Goal: Navigation & Orientation: Find specific page/section

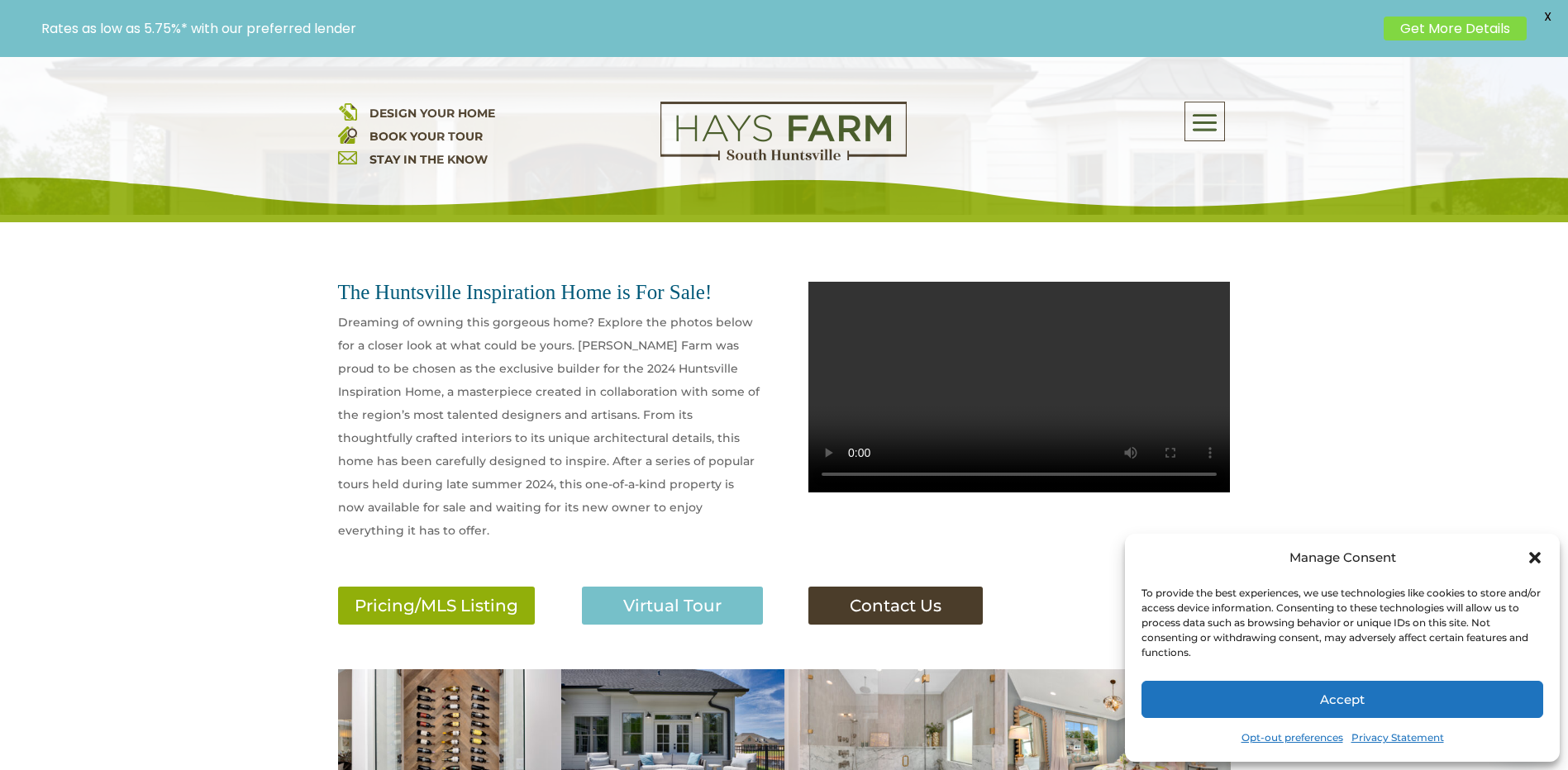
scroll to position [496, 0]
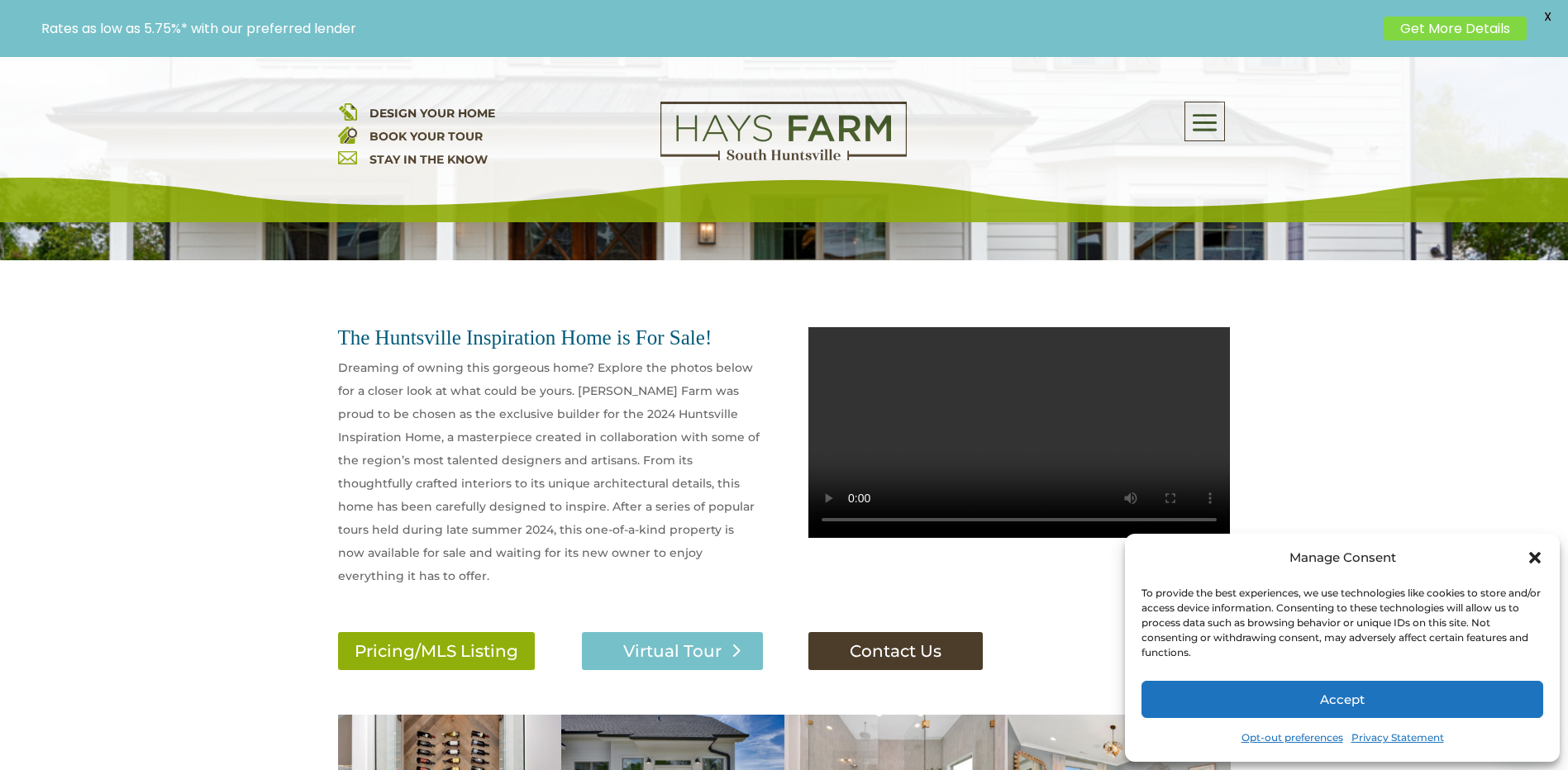
click at [628, 632] on link "Virtual Tour" at bounding box center [672, 651] width 181 height 38
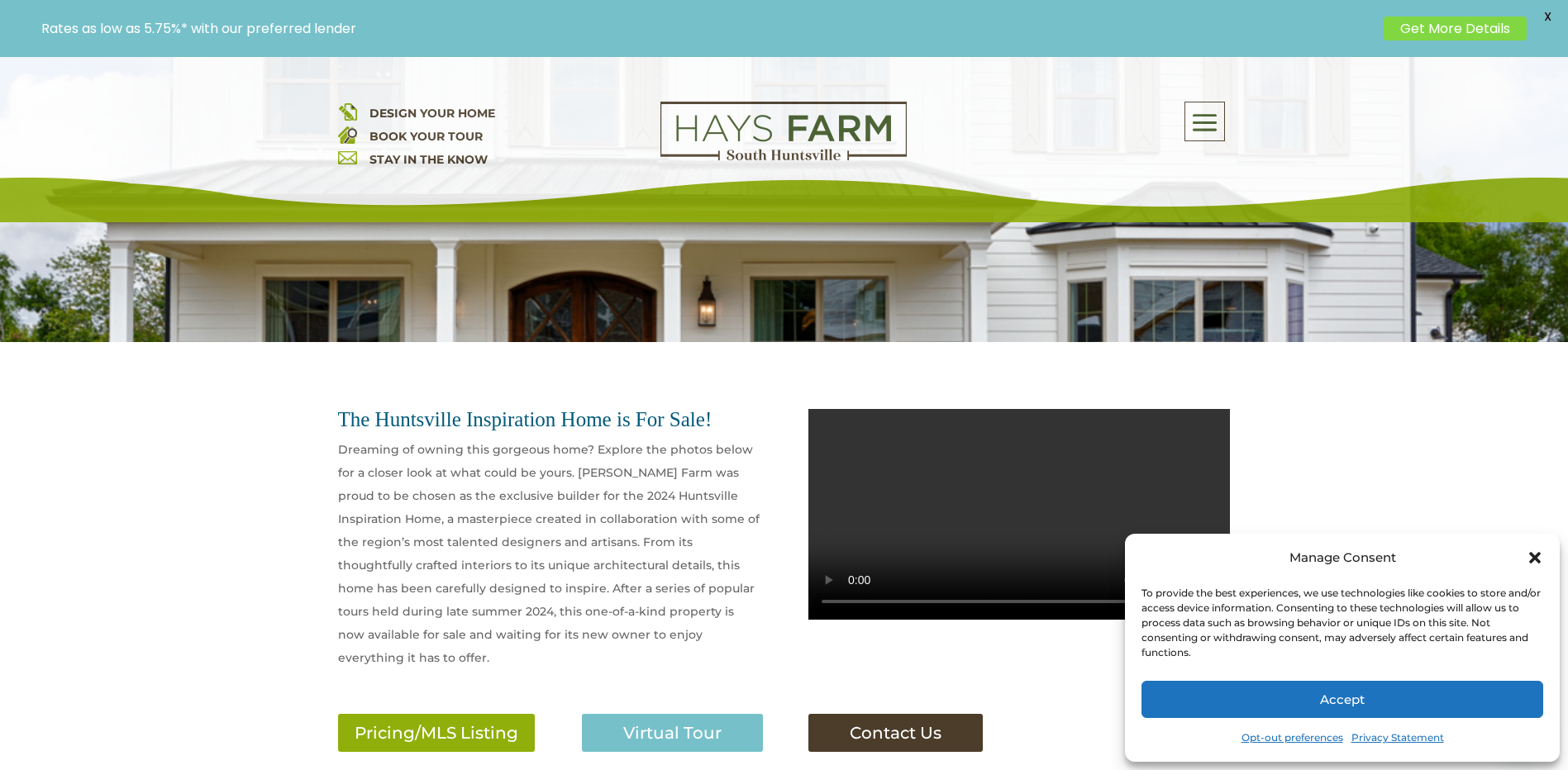
scroll to position [413, 0]
click at [1534, 554] on icon "Close dialog" at bounding box center [1534, 557] width 17 height 17
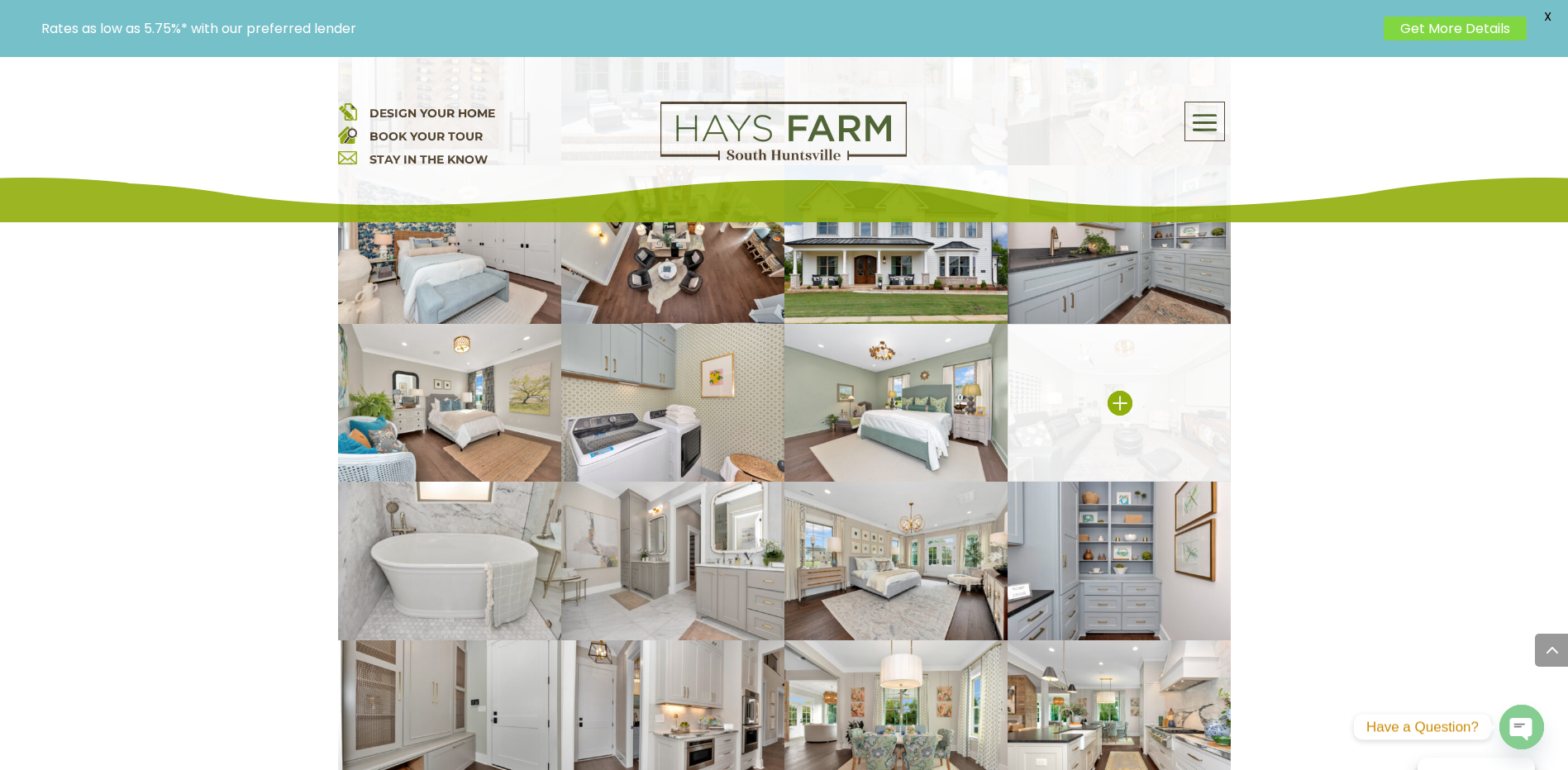
scroll to position [1488, 0]
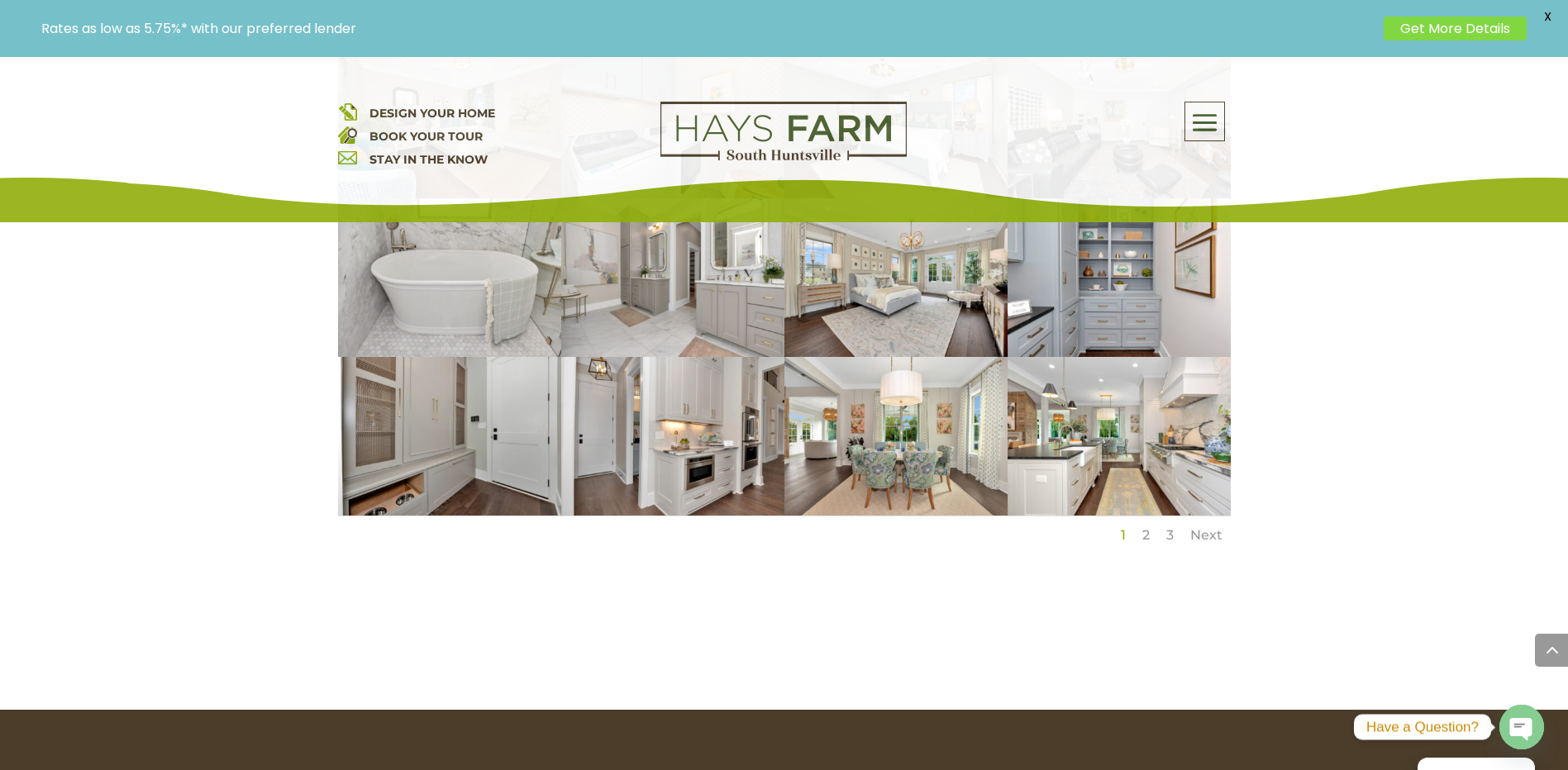
click at [1144, 528] on link "2" at bounding box center [1146, 535] width 8 height 16
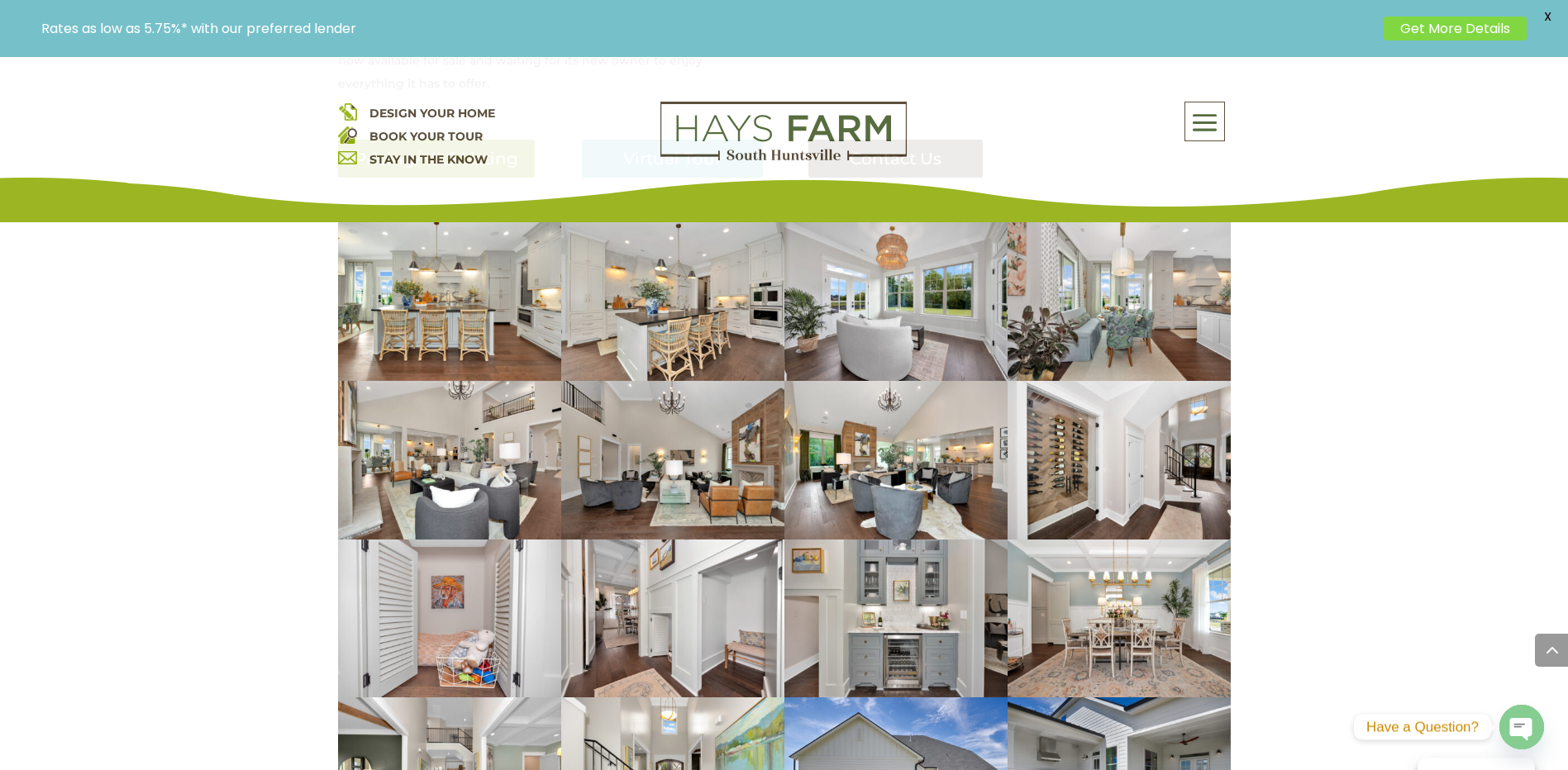
scroll to position [1404, 0]
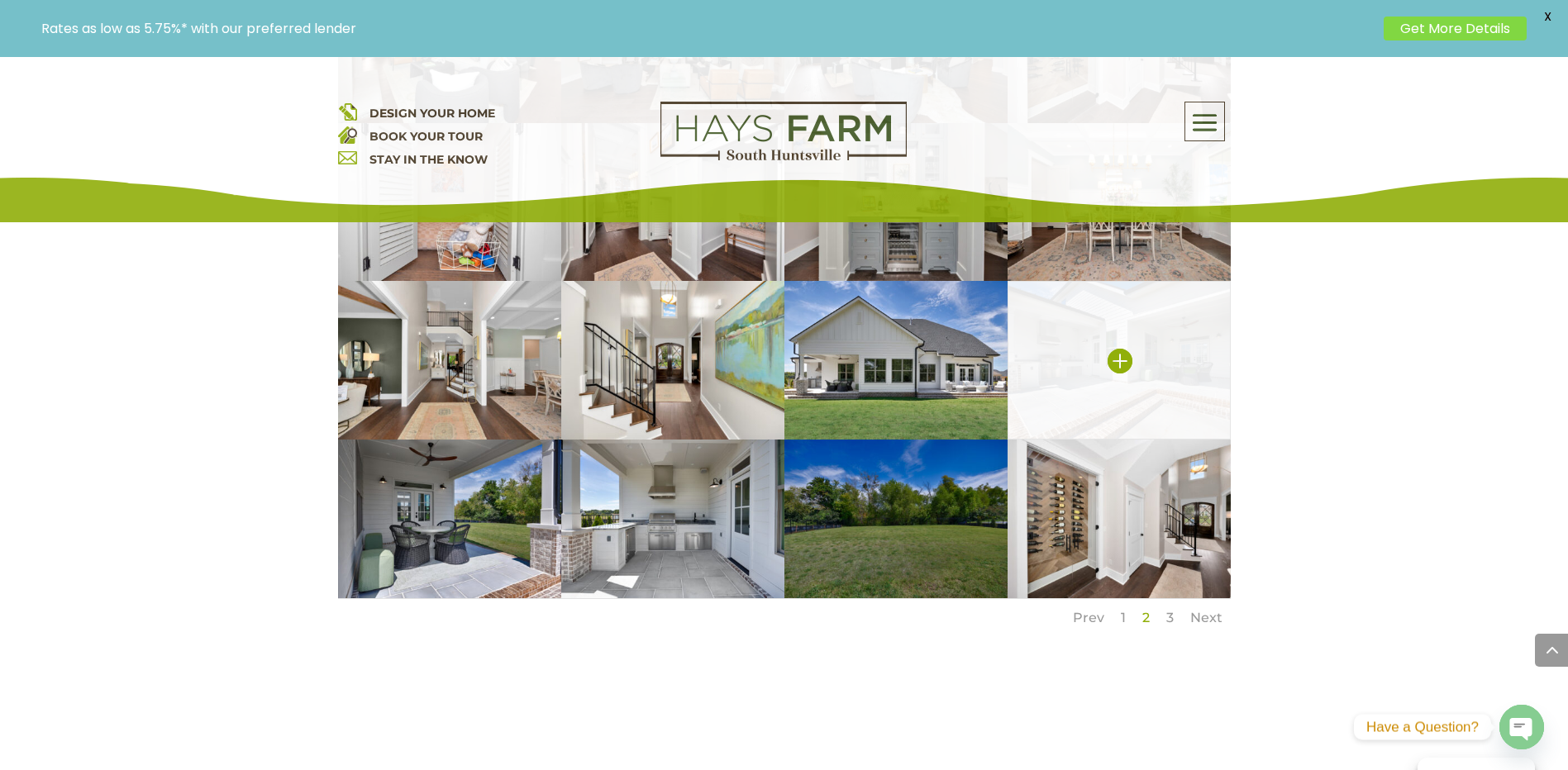
click at [1143, 329] on img at bounding box center [1119, 360] width 223 height 158
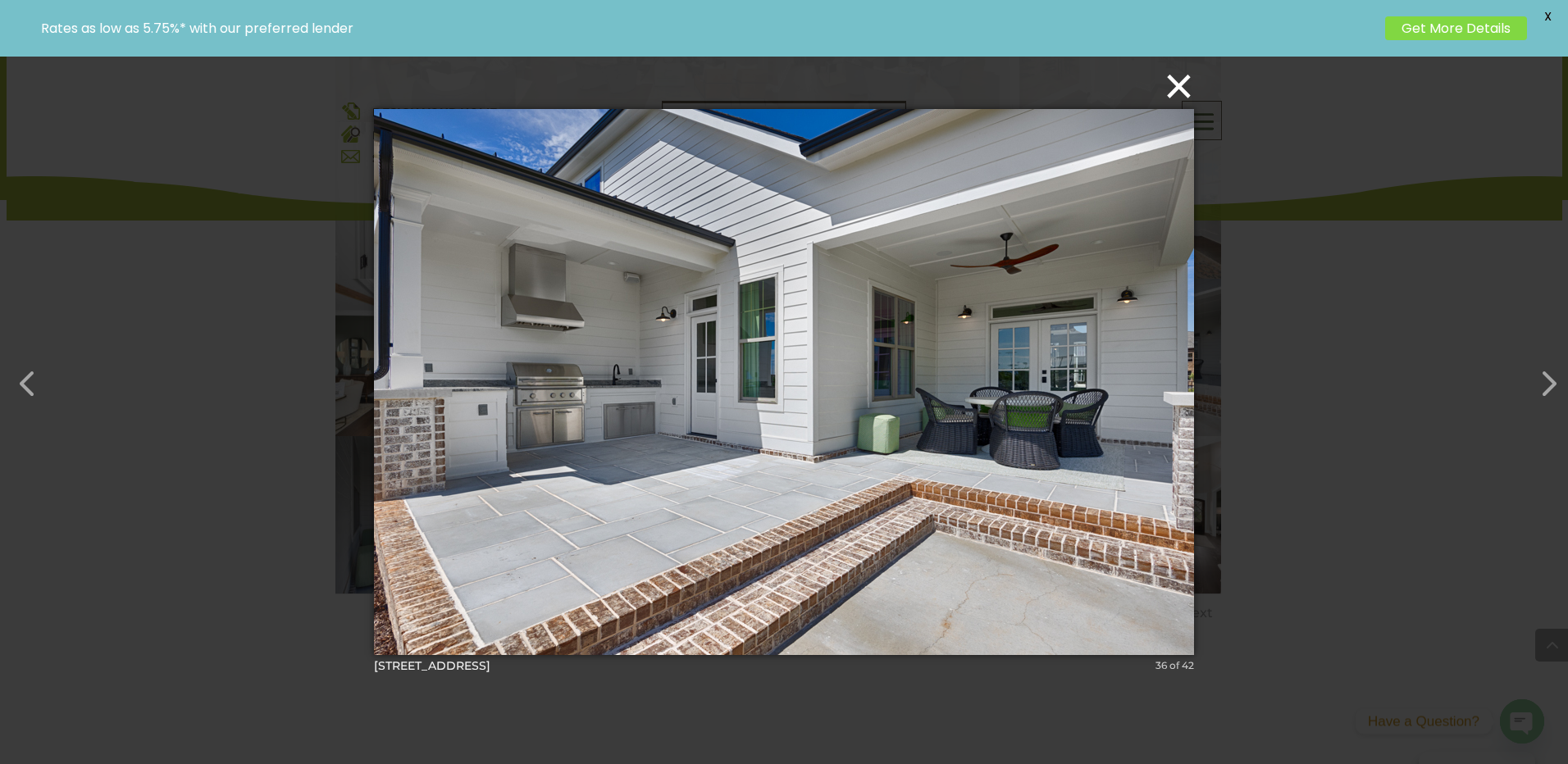
click at [1180, 90] on button "×" at bounding box center [789, 85] width 820 height 36
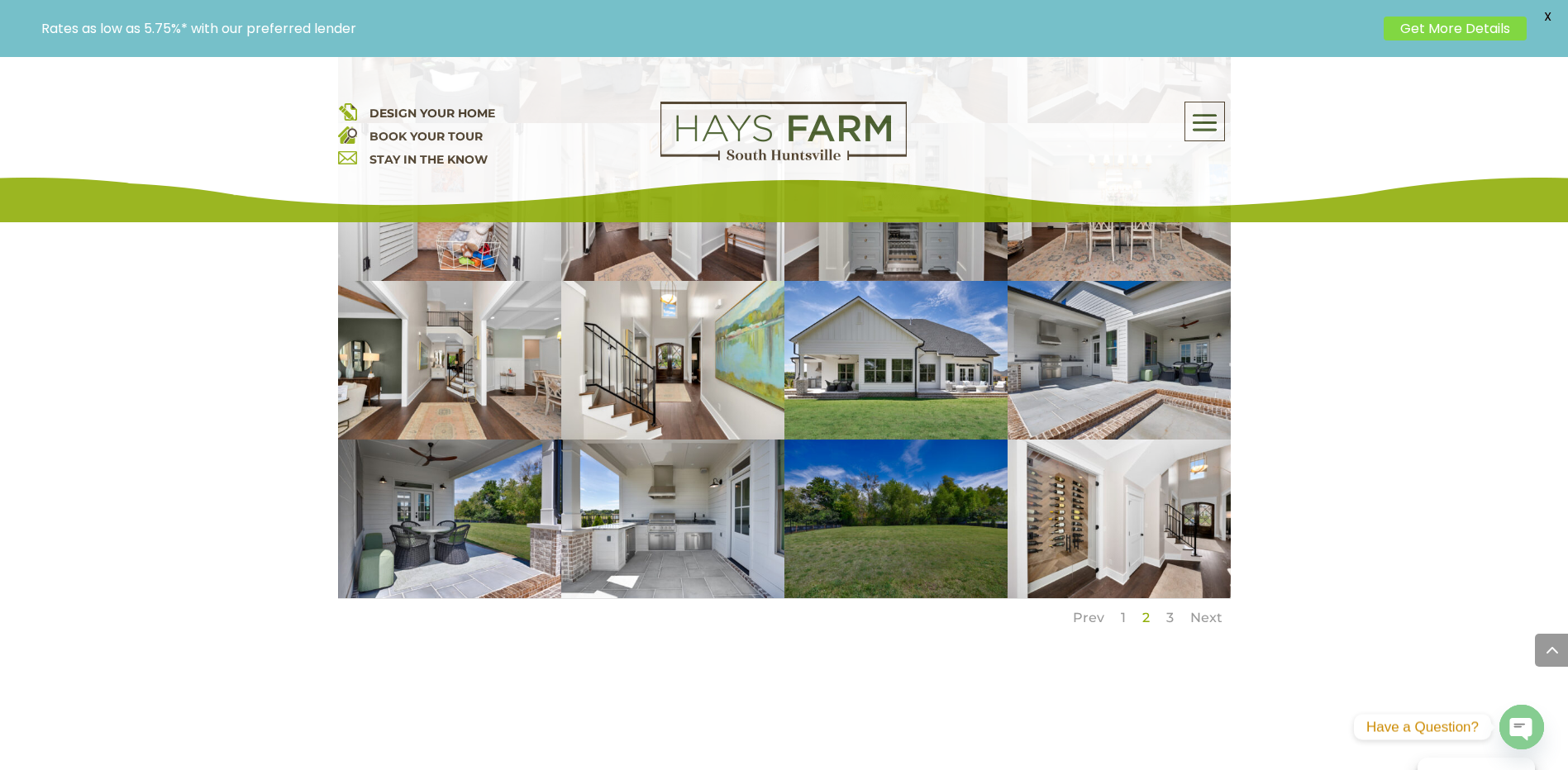
click at [1166, 610] on link "3" at bounding box center [1170, 618] width 8 height 16
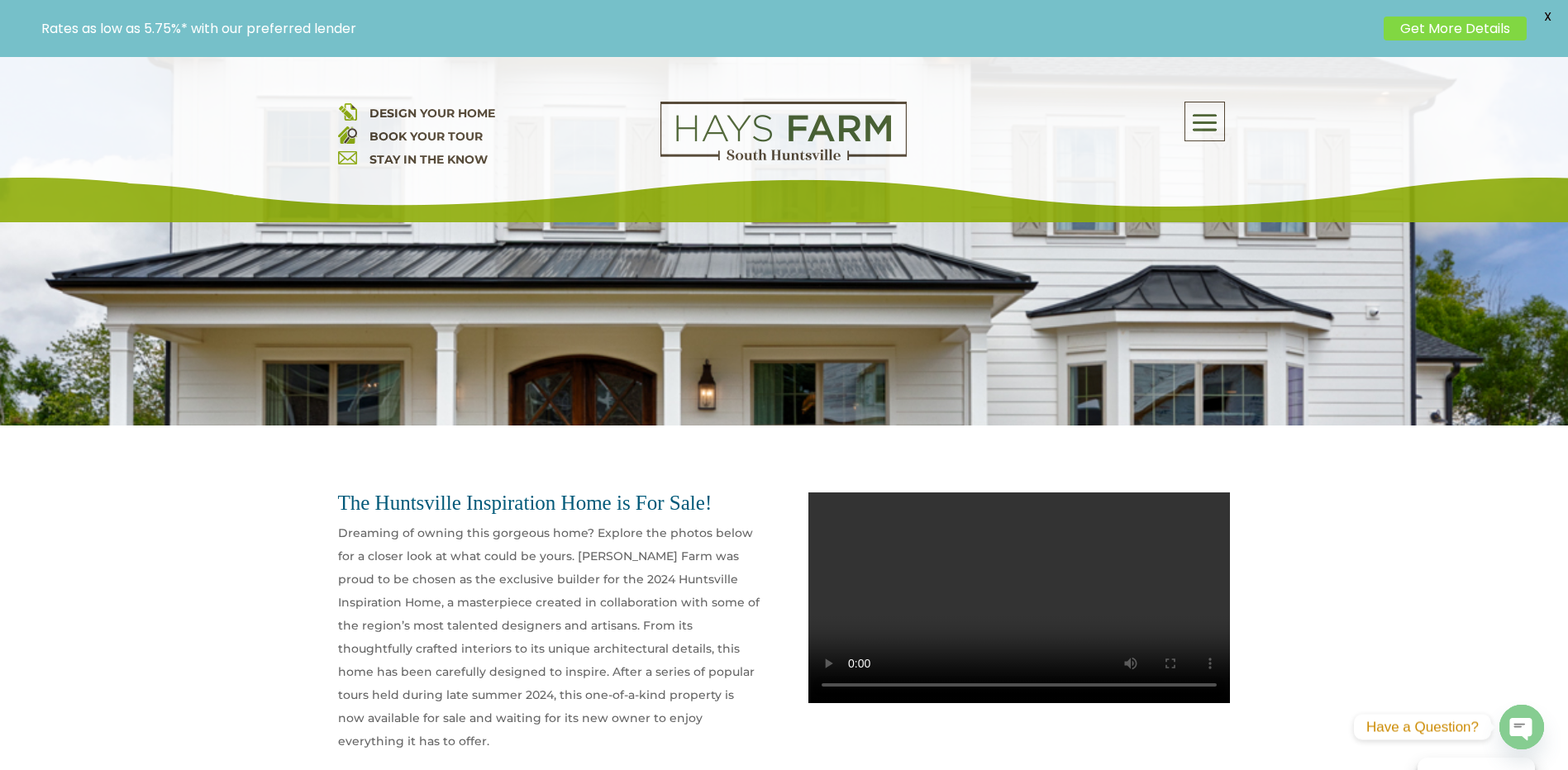
scroll to position [743, 0]
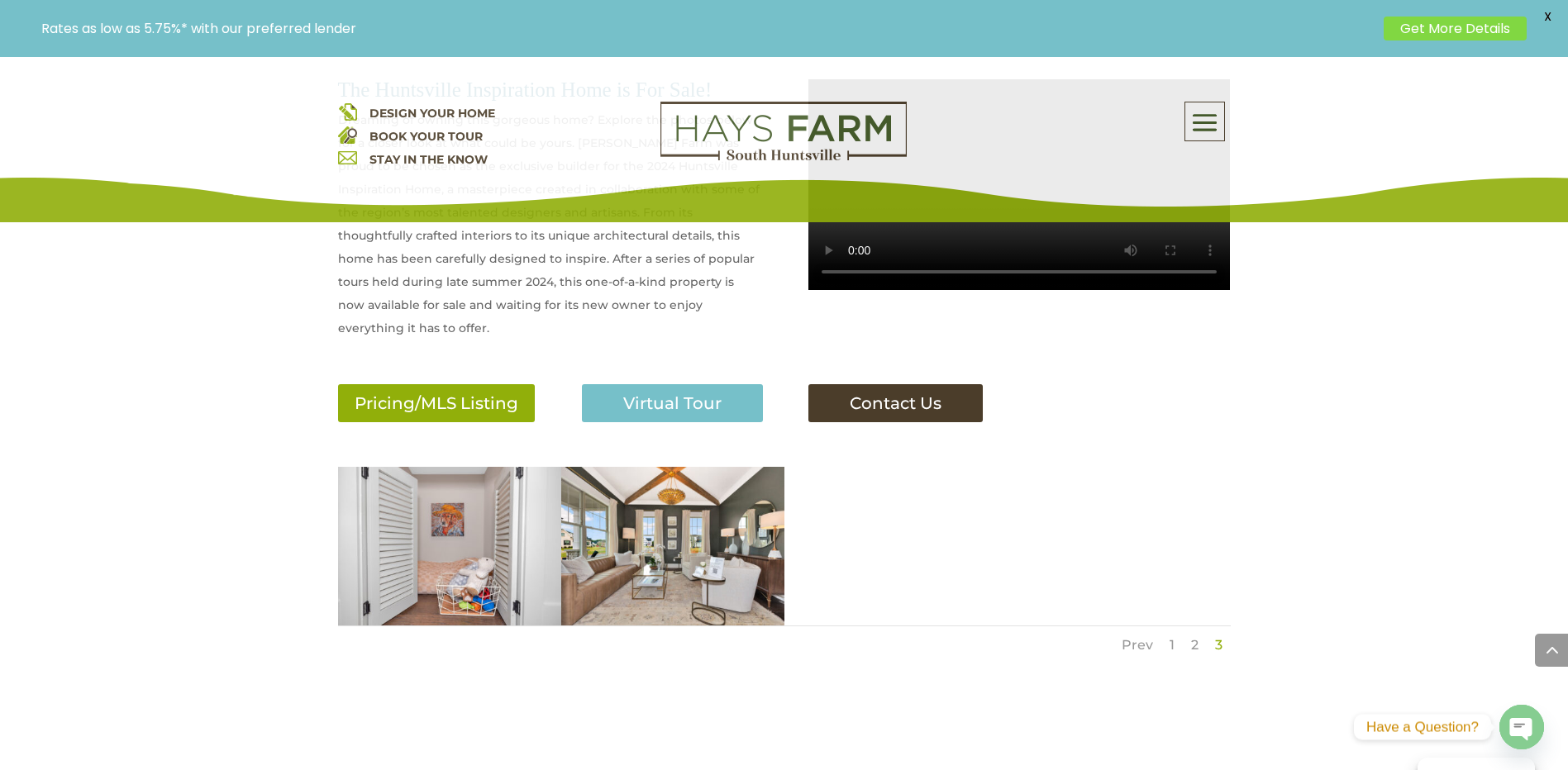
click at [1197, 637] on link "2" at bounding box center [1195, 645] width 8 height 16
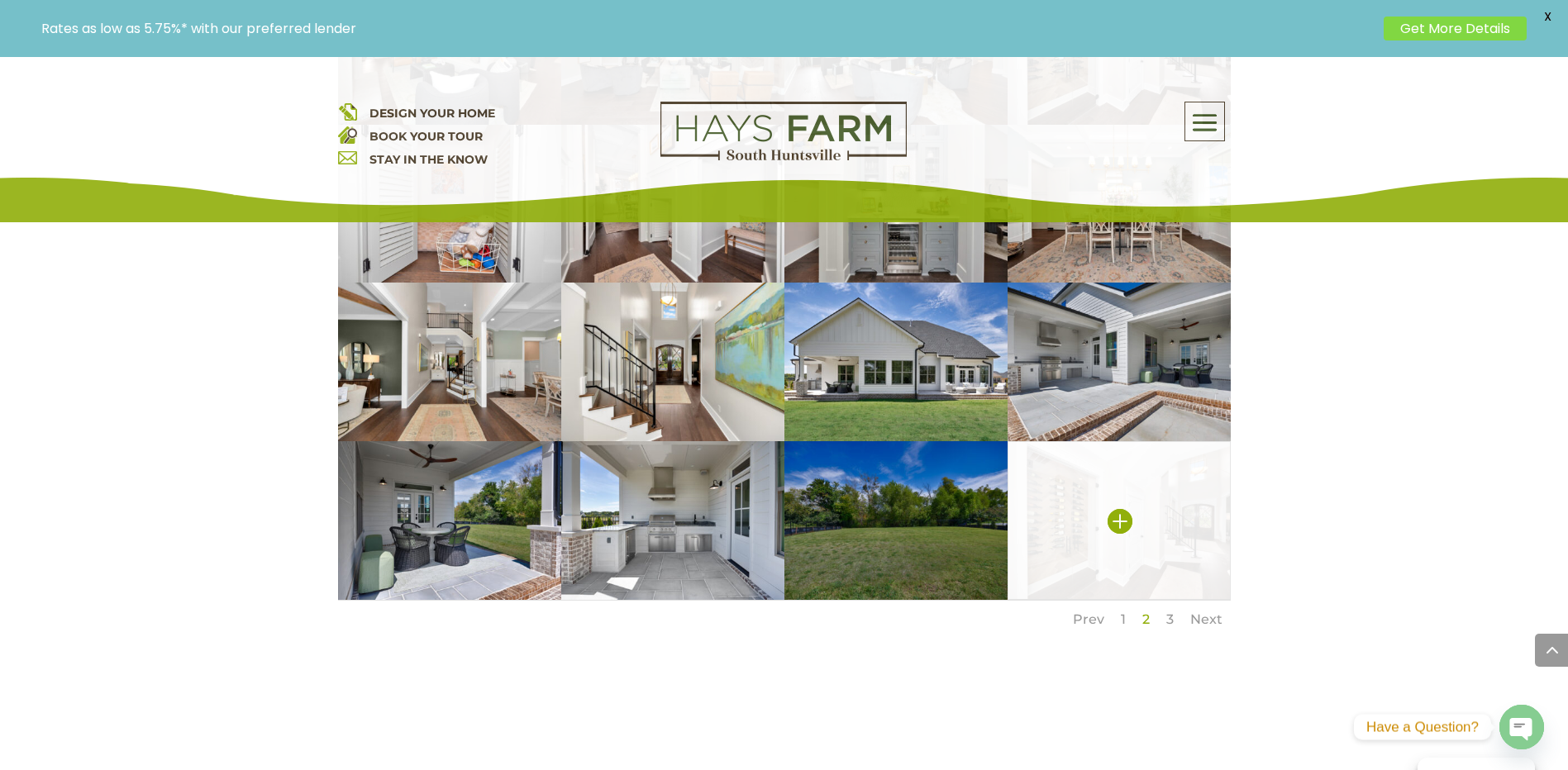
scroll to position [1404, 0]
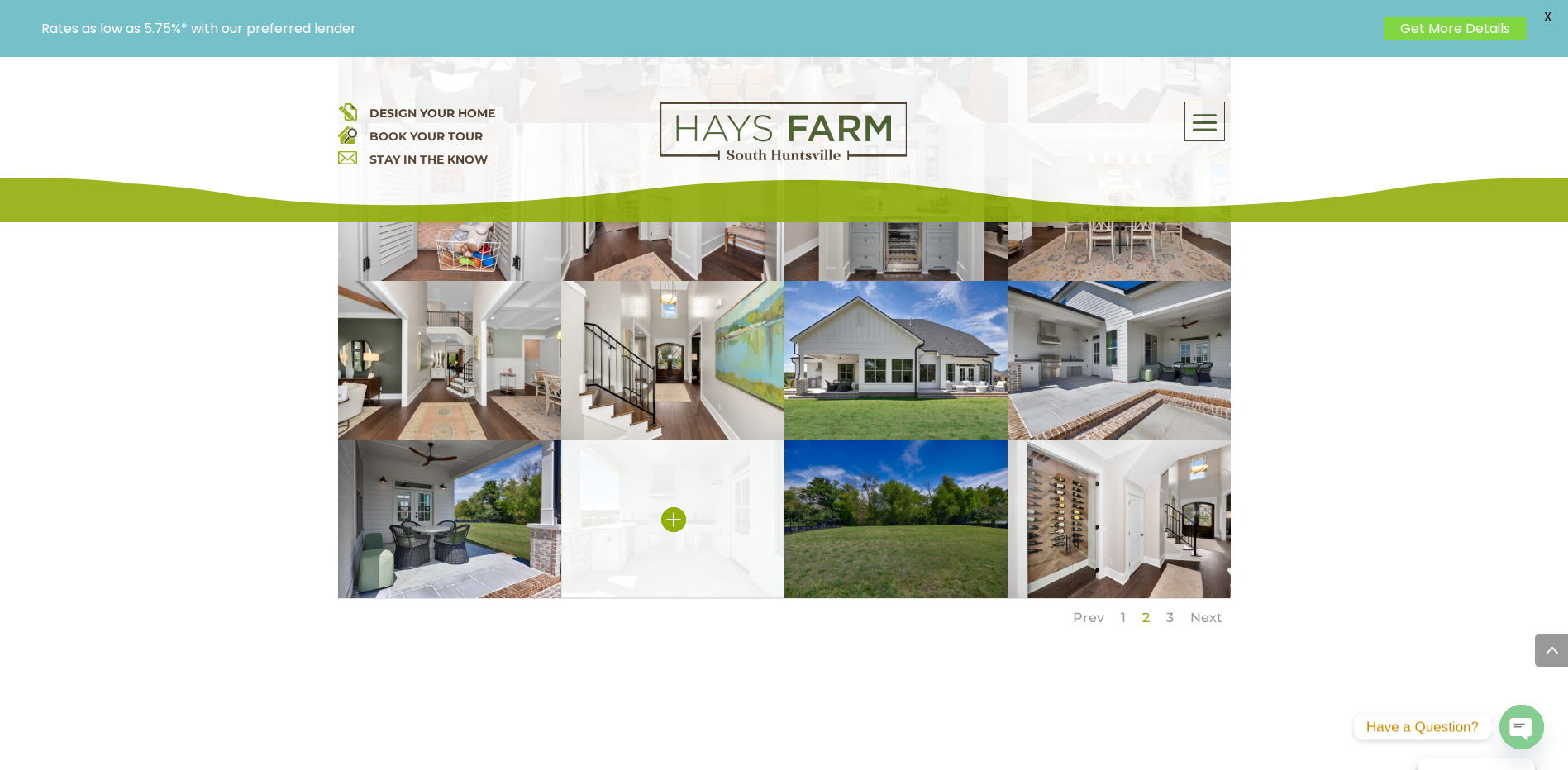
click at [669, 558] on img at bounding box center [672, 519] width 223 height 158
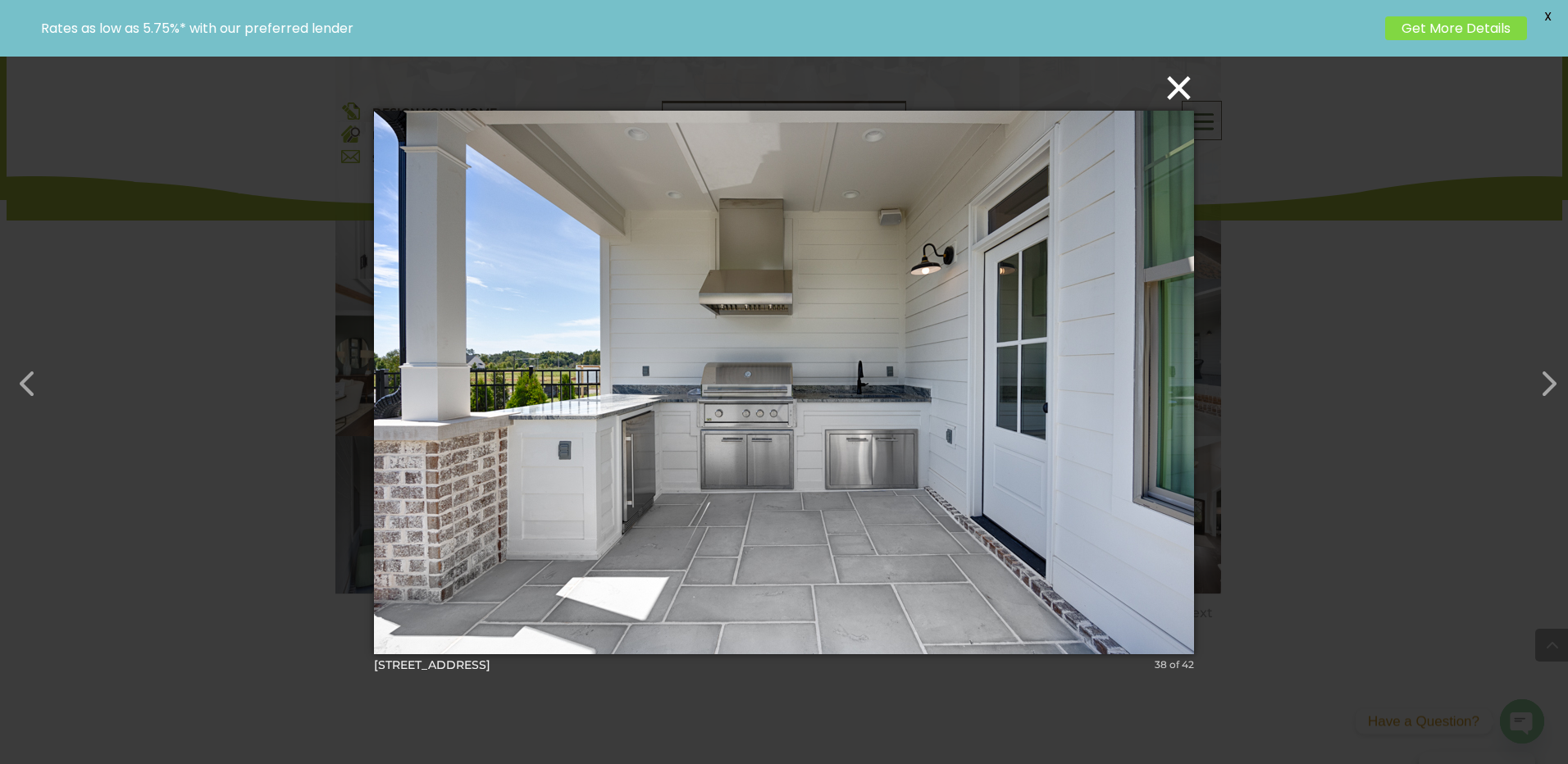
click at [1188, 90] on button "×" at bounding box center [789, 87] width 820 height 36
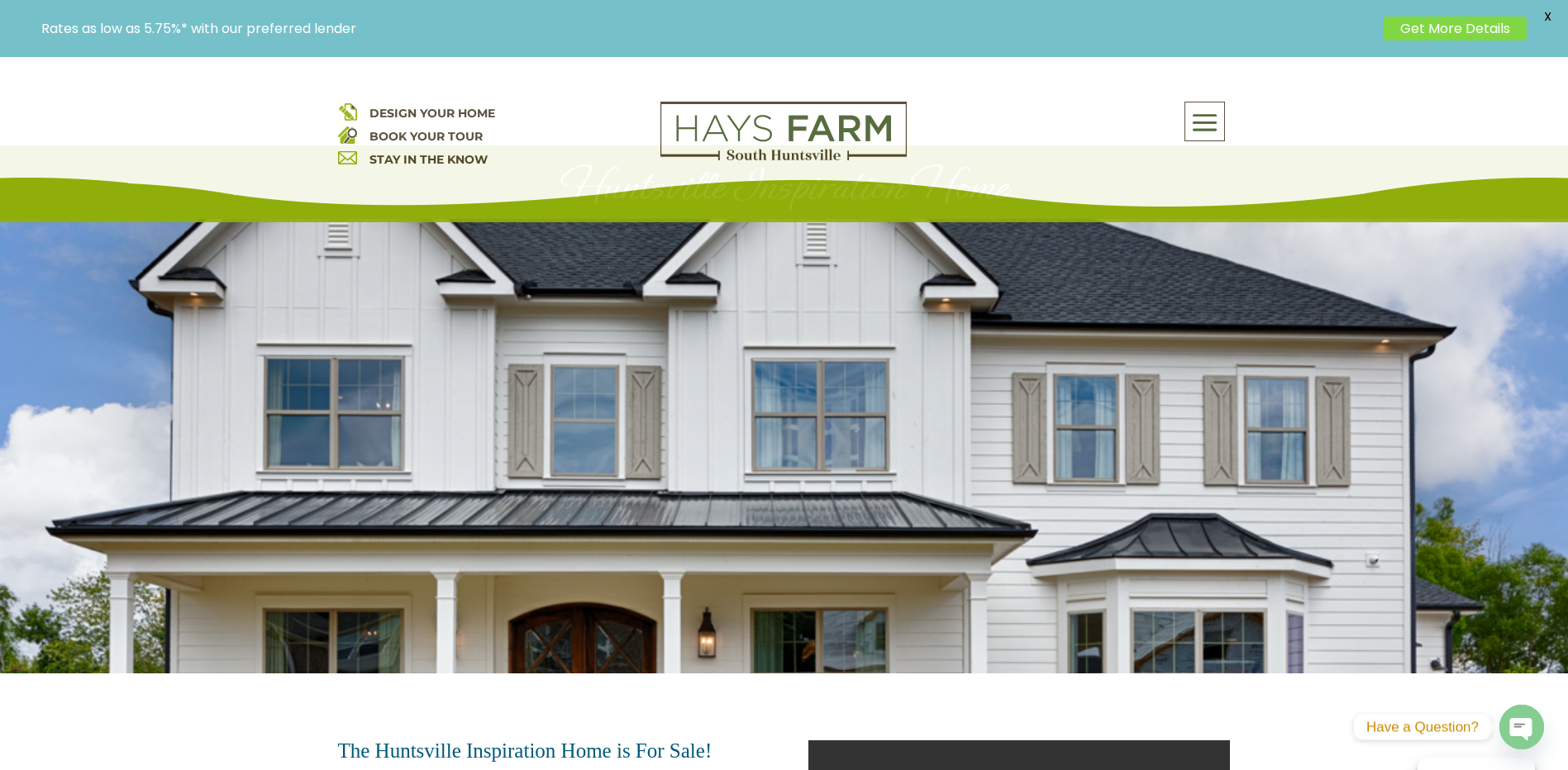
scroll to position [0, 0]
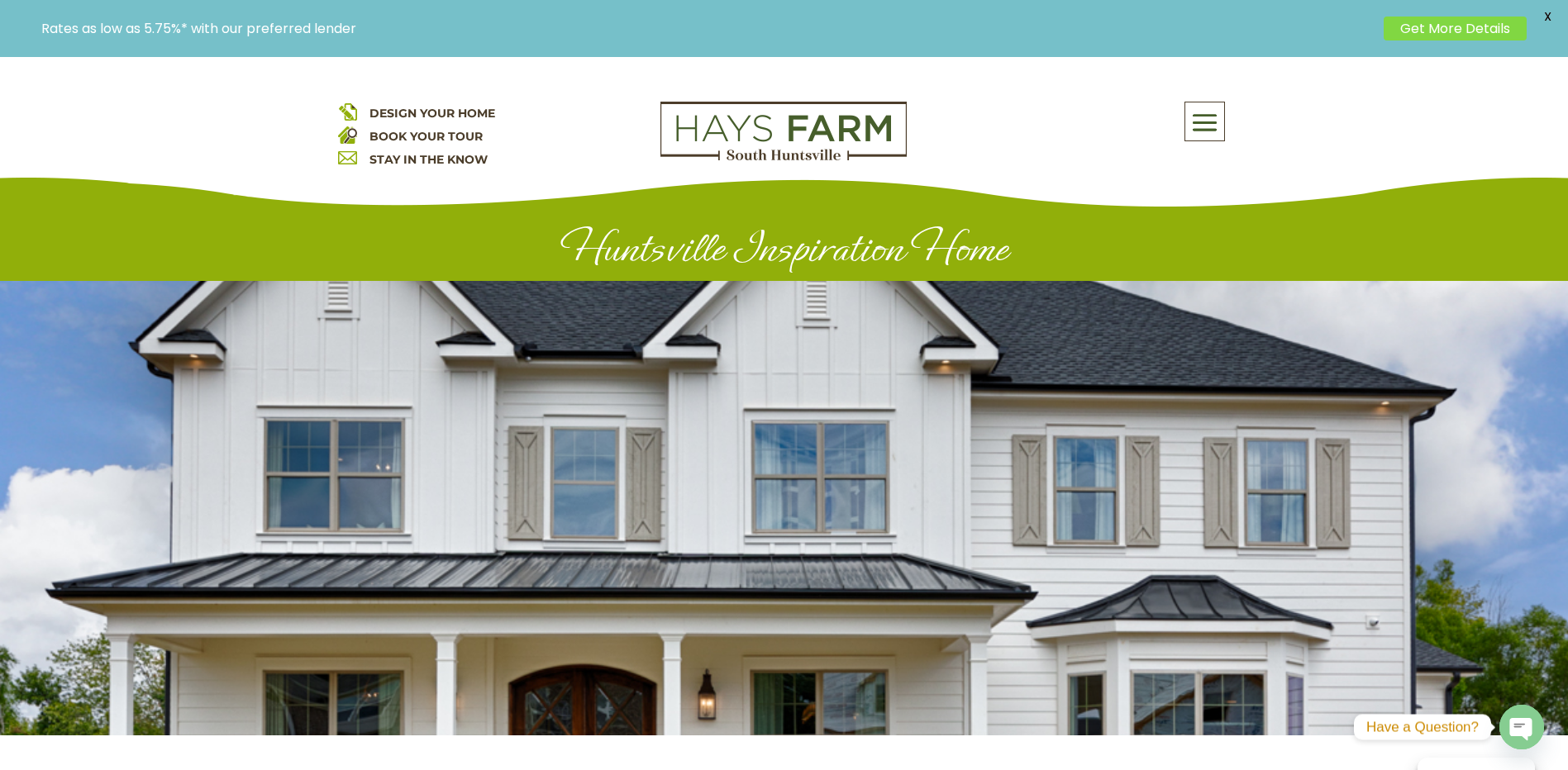
click at [1208, 128] on span at bounding box center [1204, 123] width 39 height 38
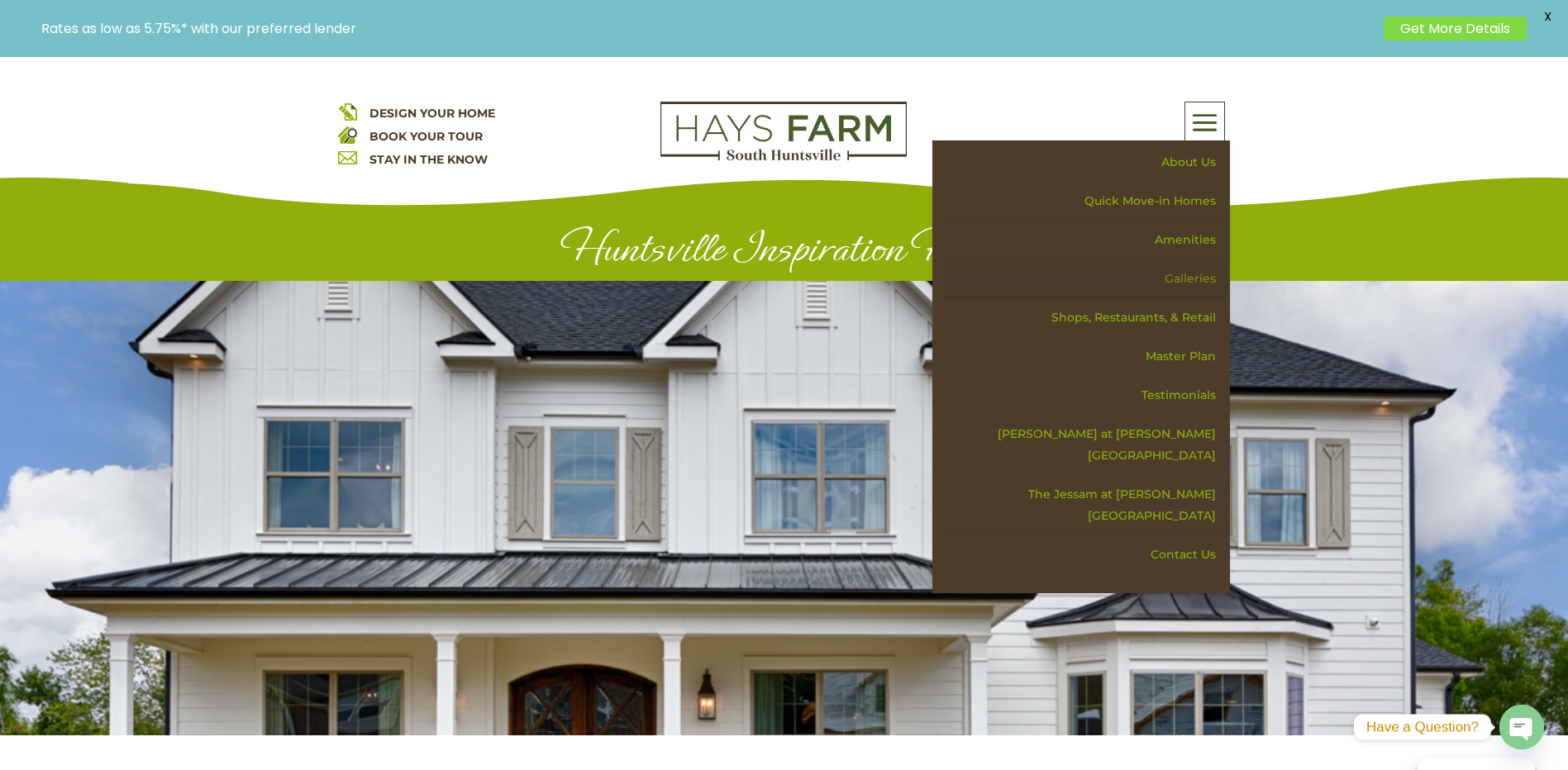
click at [1203, 278] on link "Galleries" at bounding box center [1086, 278] width 286 height 39
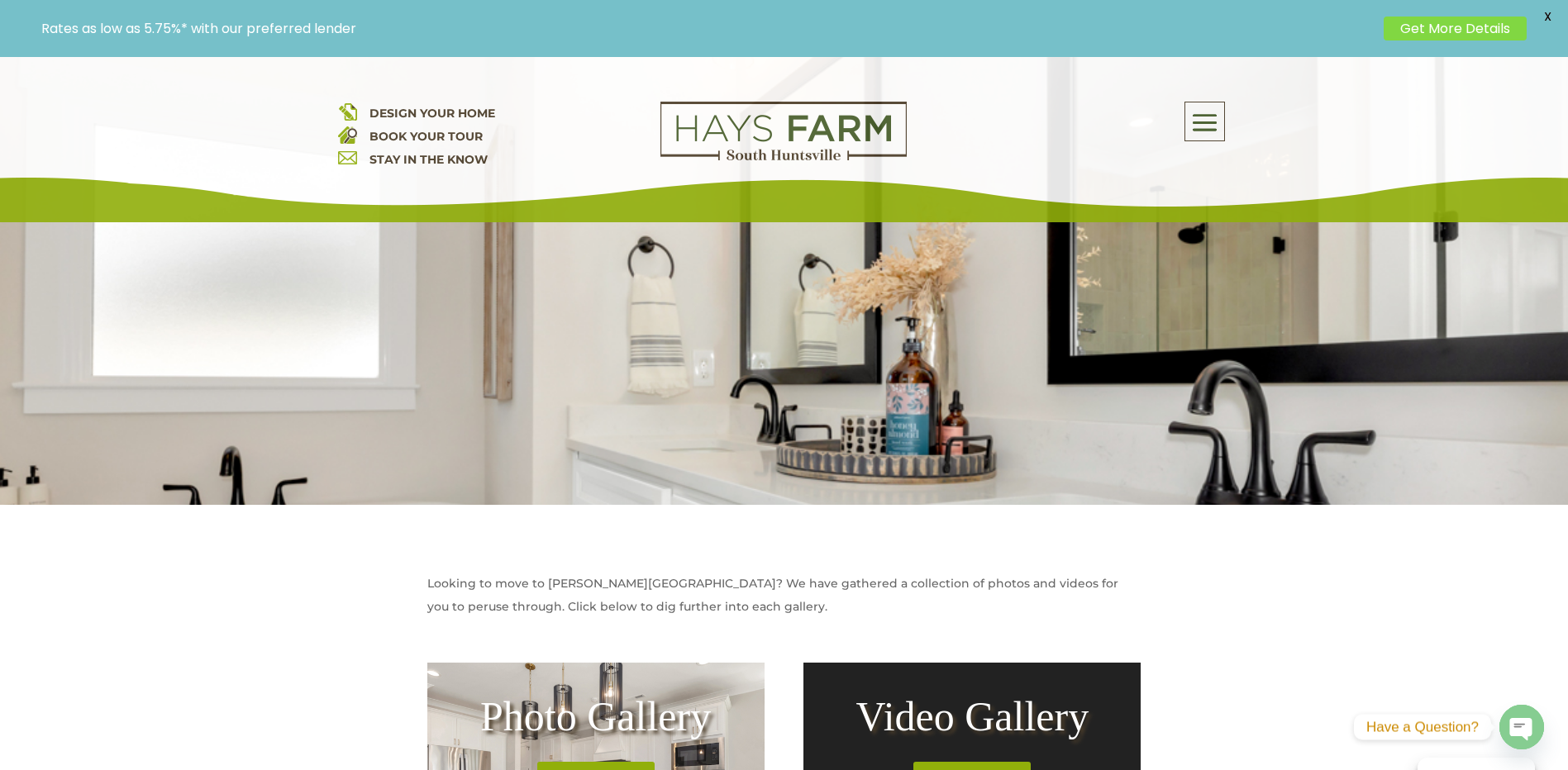
scroll to position [247, 0]
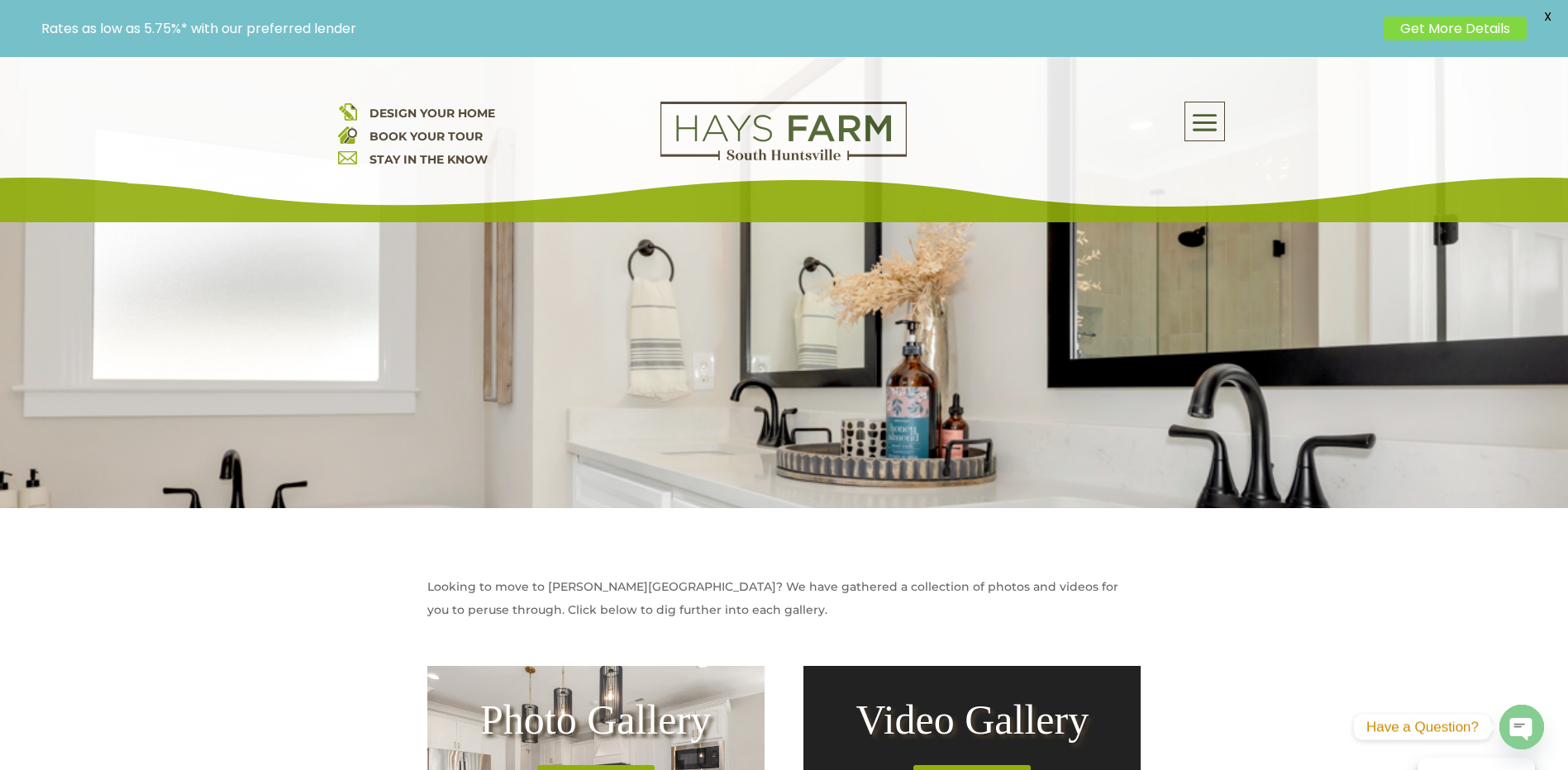
click at [1207, 123] on span at bounding box center [1204, 123] width 39 height 38
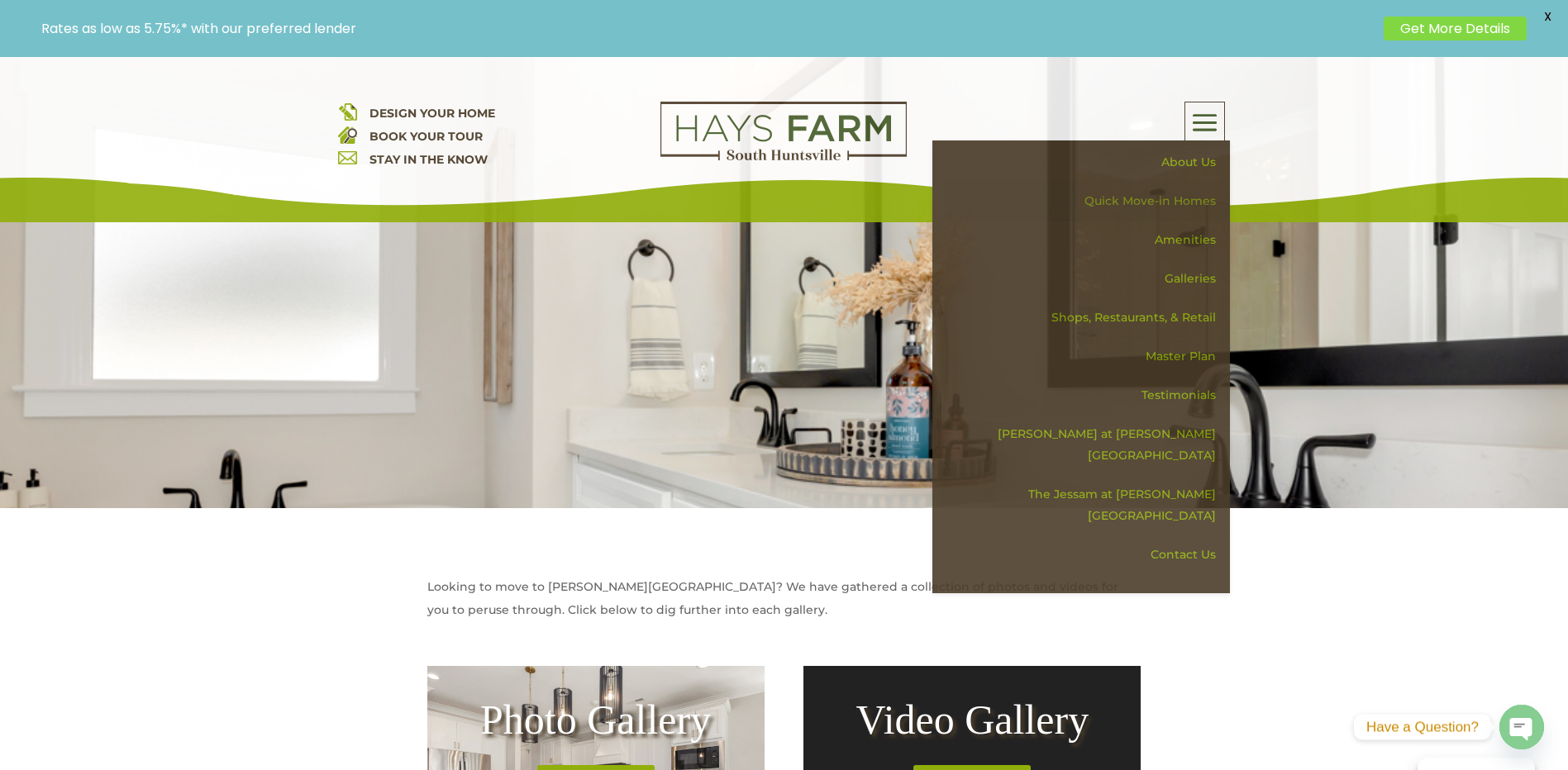
click at [1193, 193] on link "Quick Move-in Homes" at bounding box center [1086, 201] width 286 height 39
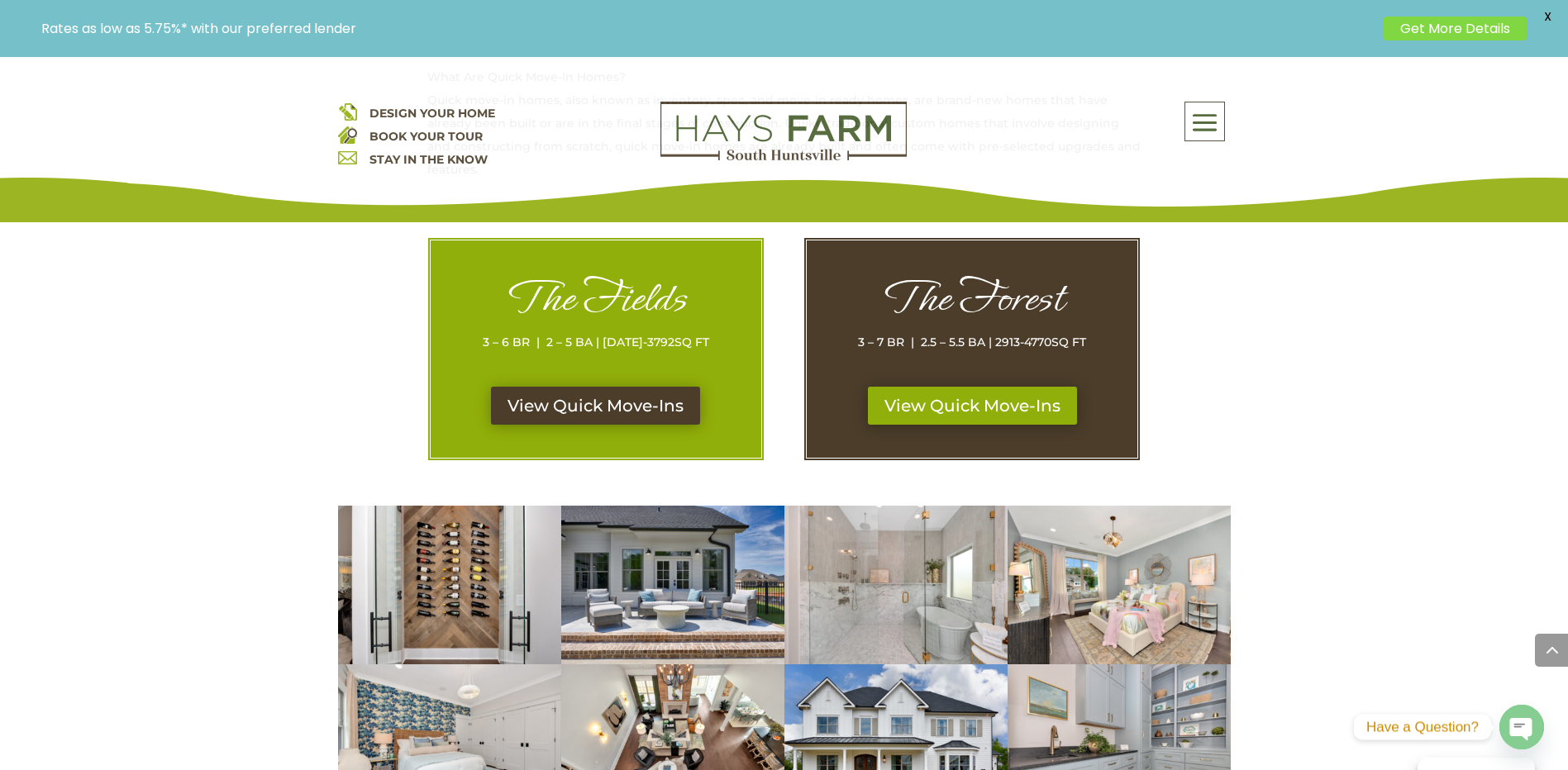
scroll to position [826, 0]
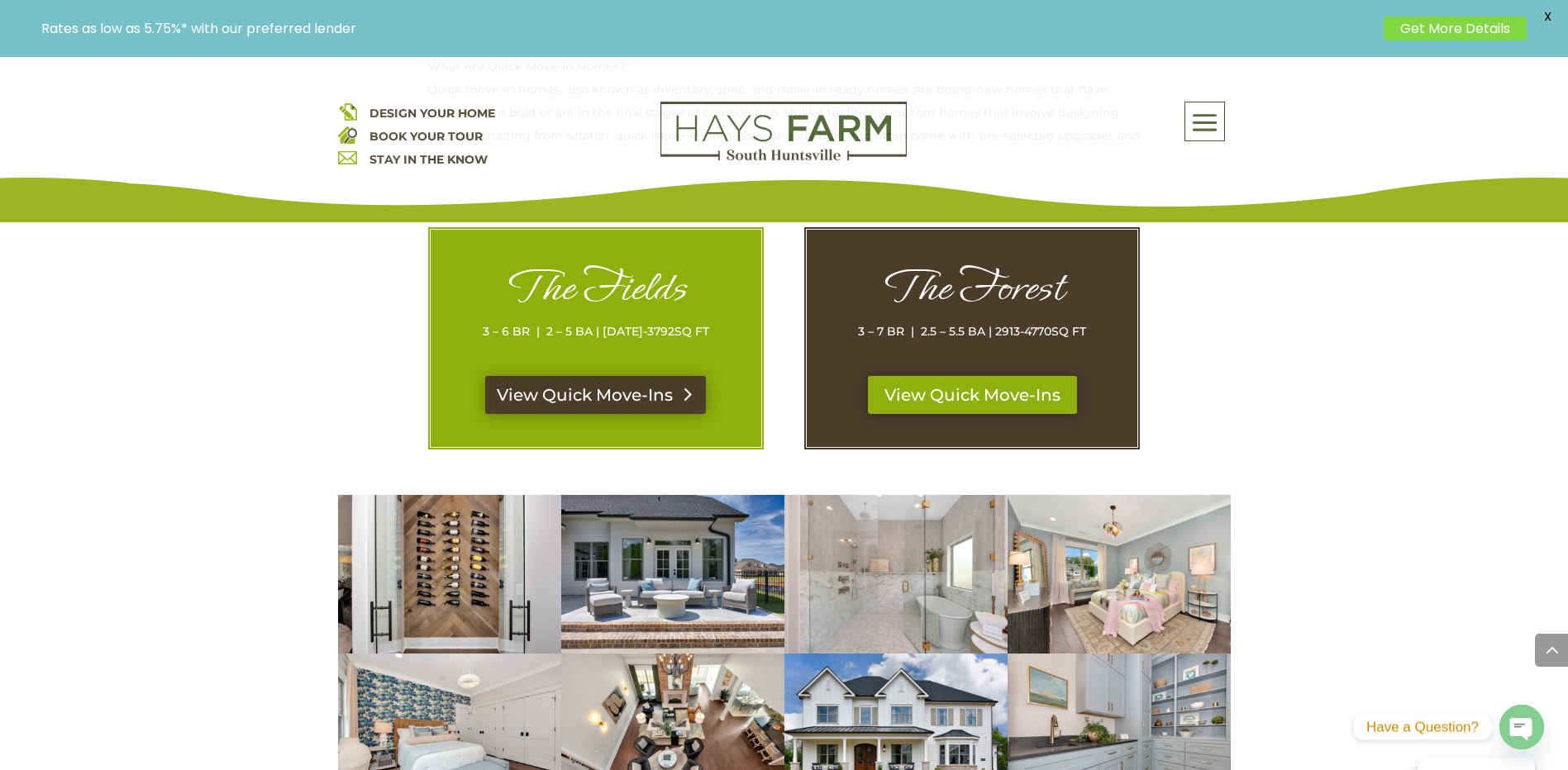
click at [611, 388] on link "View Quick Move-Ins" at bounding box center [595, 395] width 221 height 38
